Goal: Browse casually

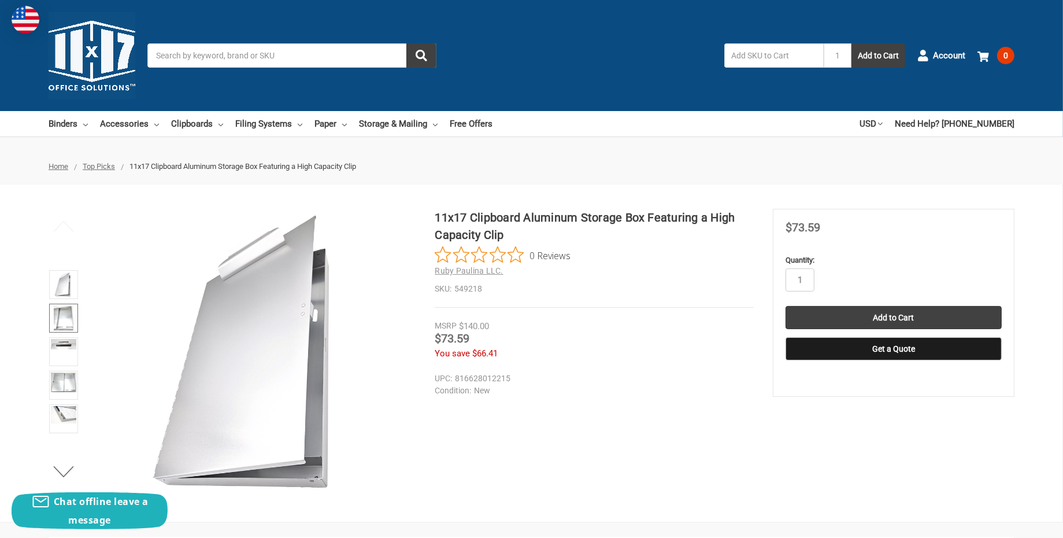
click at [58, 325] on img at bounding box center [64, 317] width 20 height 25
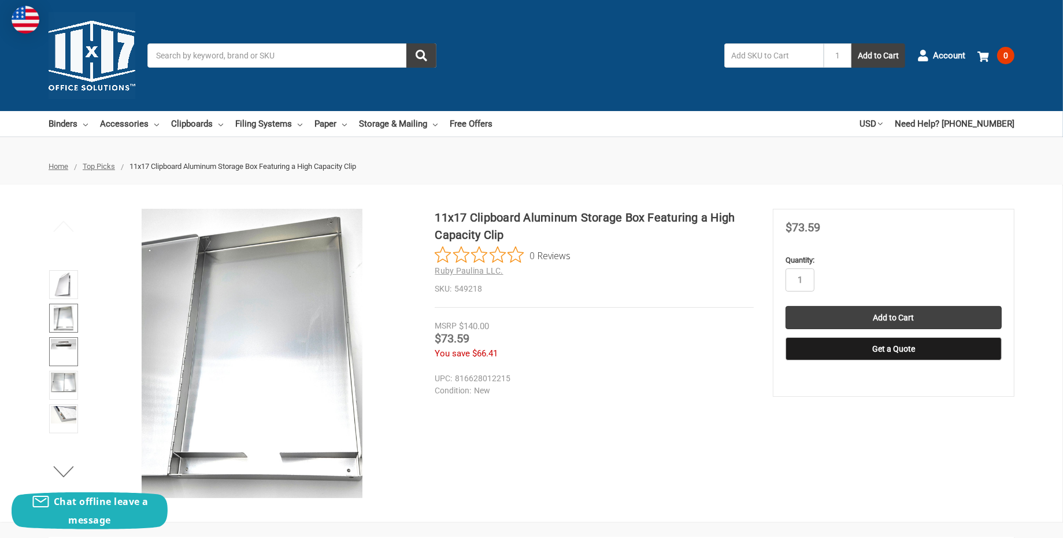
click at [57, 348] on img at bounding box center [63, 344] width 25 height 10
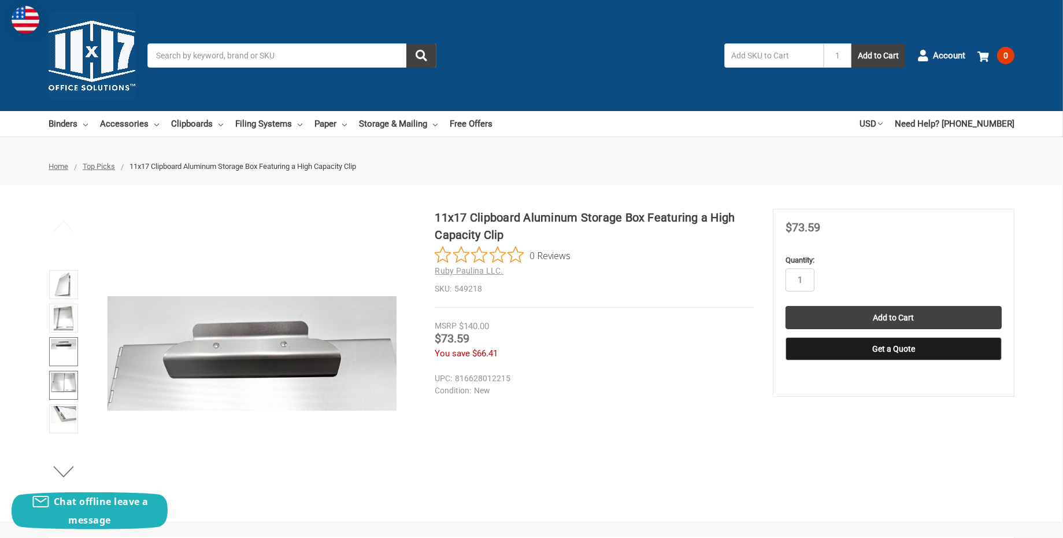
click at [54, 381] on img at bounding box center [63, 382] width 25 height 20
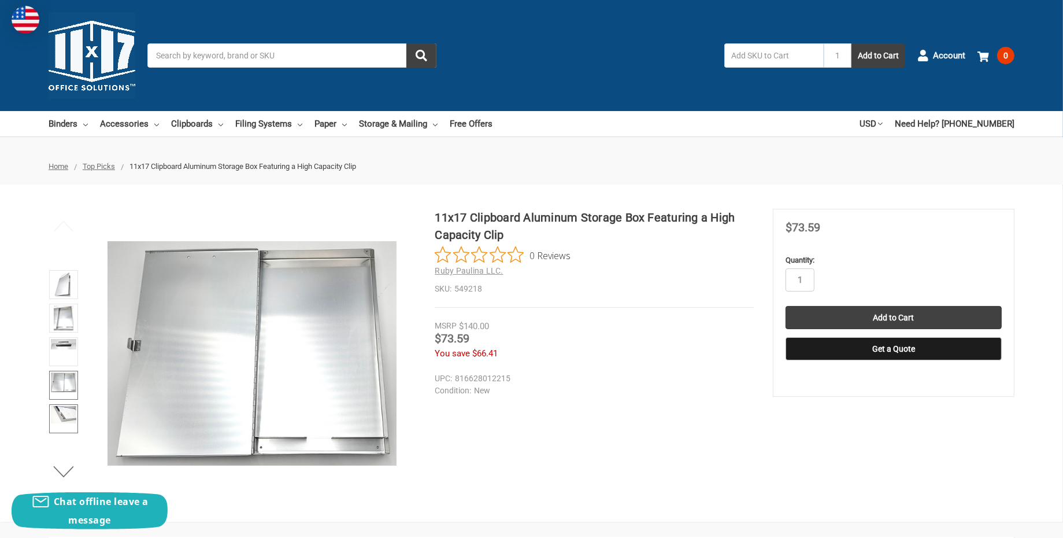
click at [55, 418] on img at bounding box center [63, 414] width 25 height 17
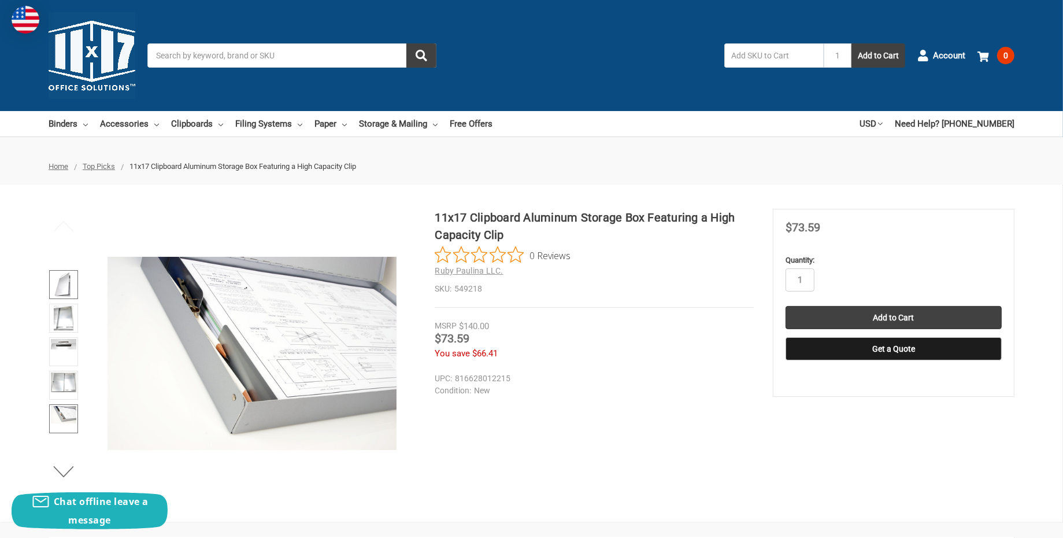
click at [68, 284] on img at bounding box center [63, 284] width 18 height 25
